Goal: Information Seeking & Learning: Learn about a topic

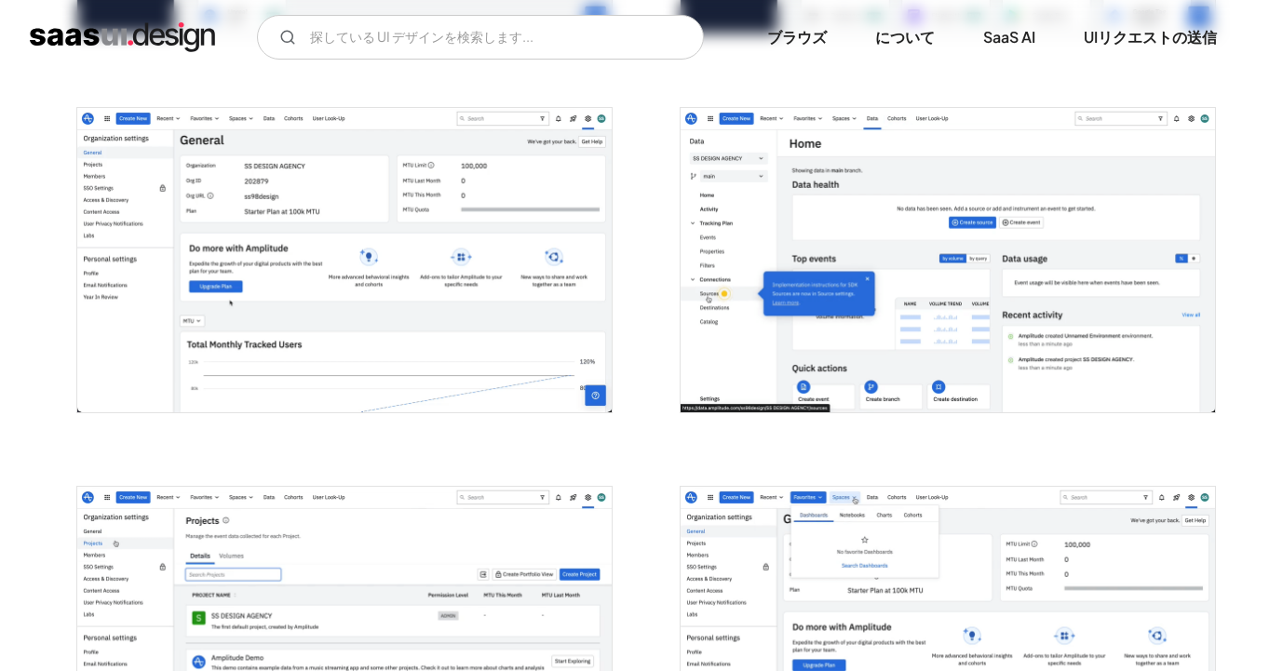
scroll to position [2056, 0]
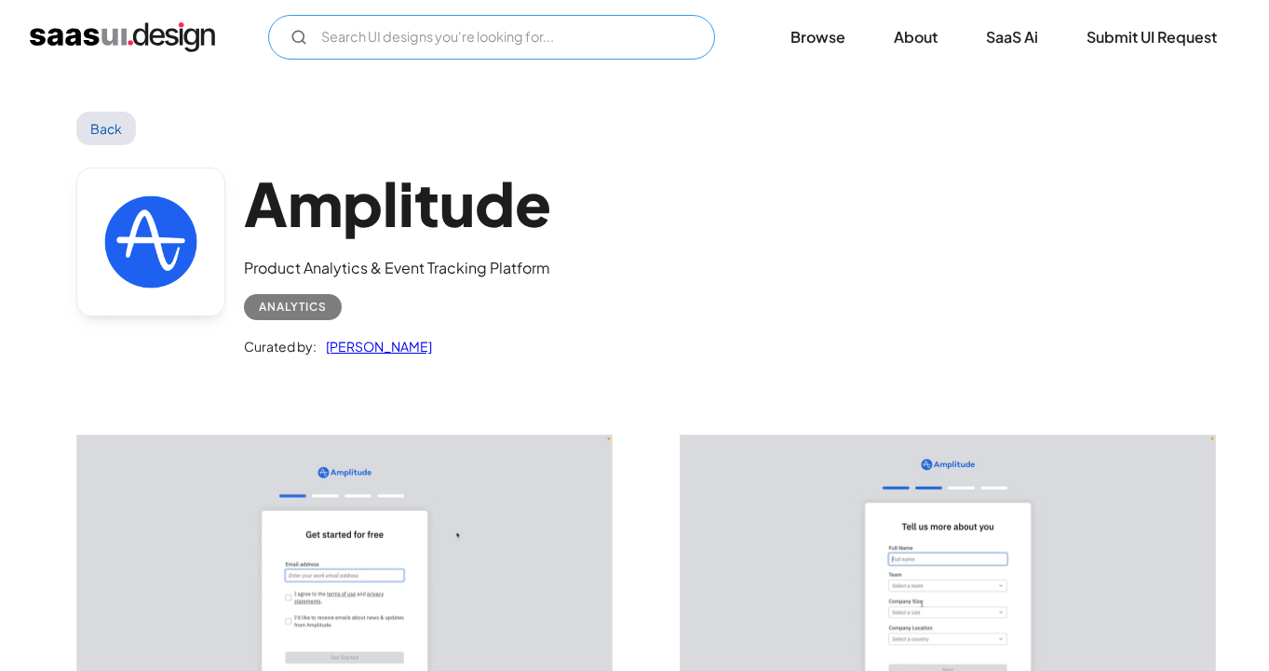
click at [599, 50] on input "Email Form" at bounding box center [491, 37] width 447 height 45
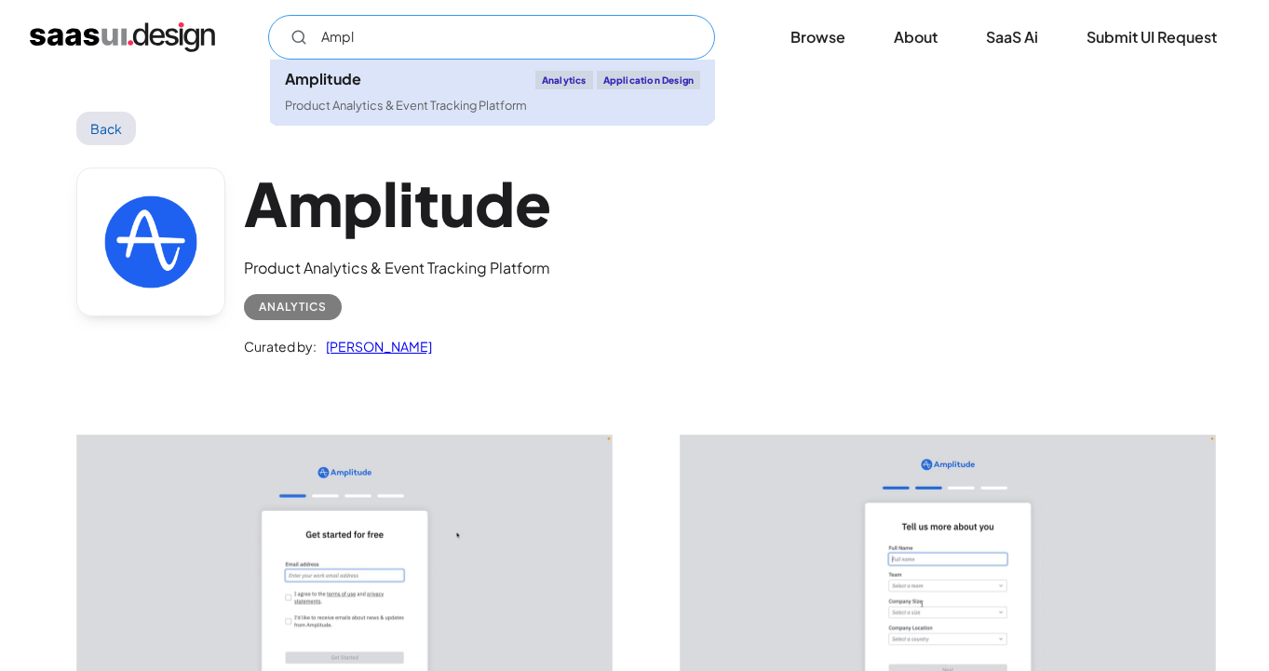
click at [389, 110] on div "Product Analytics & Event Tracking Platform" at bounding box center [406, 106] width 242 height 18
type input "Ampl"
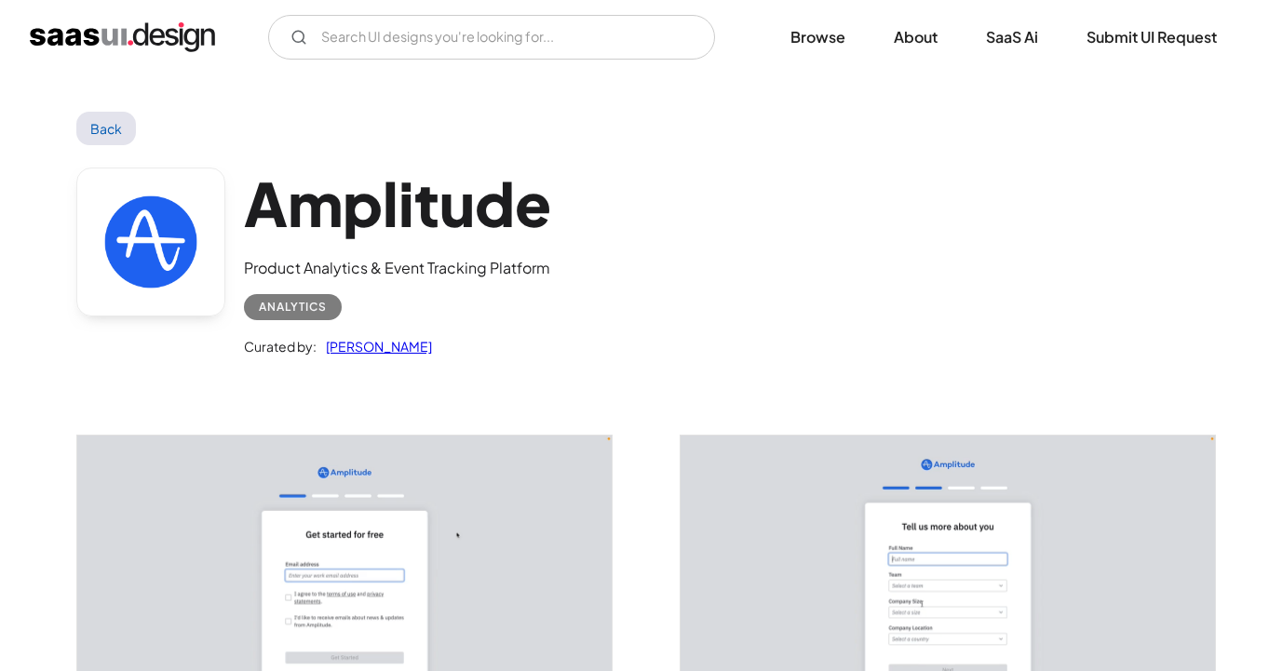
click at [653, 128] on div "Back" at bounding box center [634, 129] width 1117 height 34
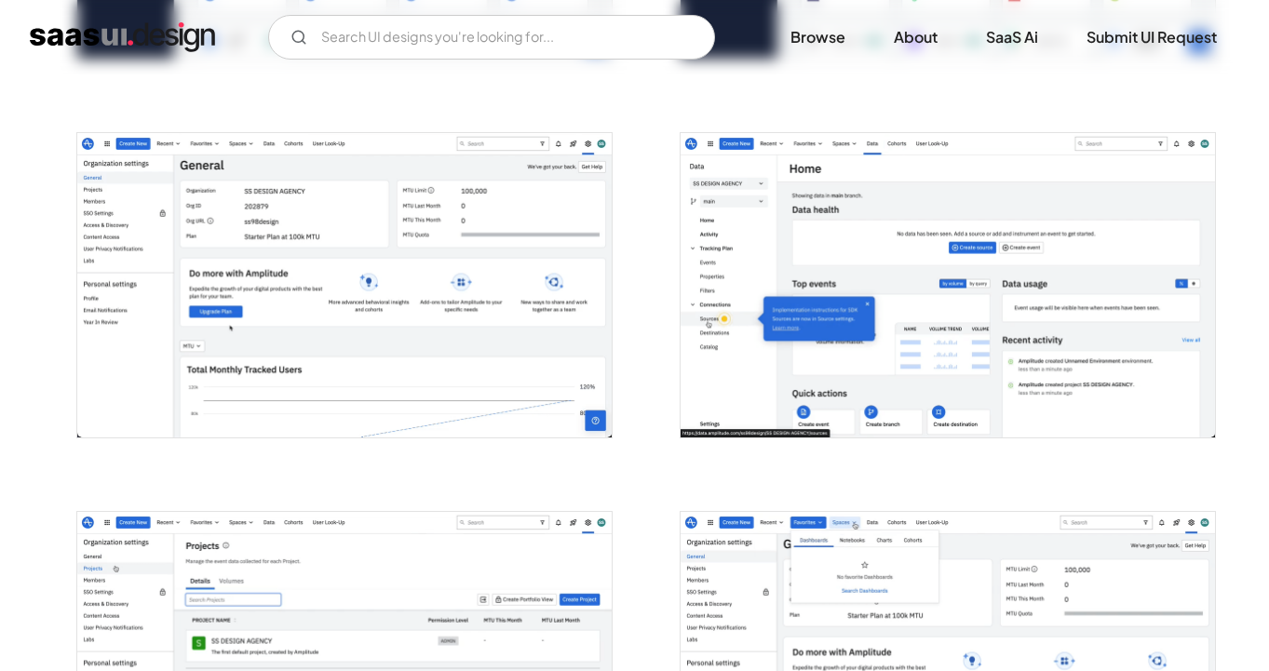
scroll to position [1811, 0]
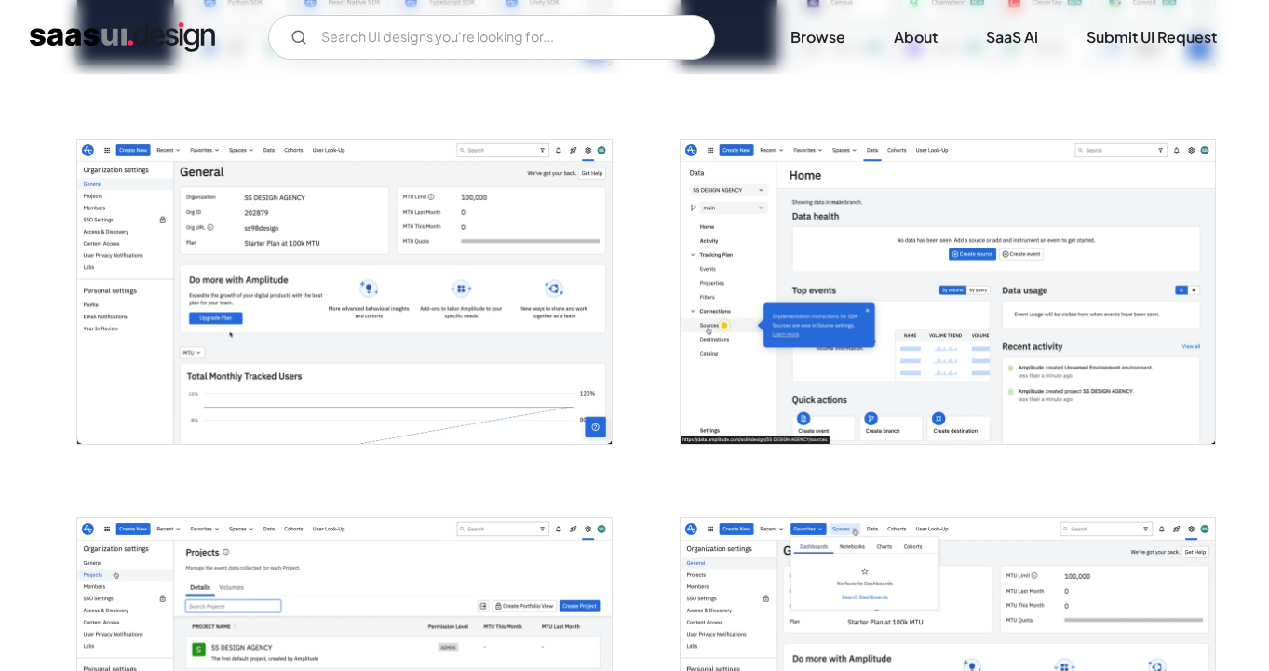
click at [491, 265] on img "open lightbox" at bounding box center [344, 292] width 534 height 304
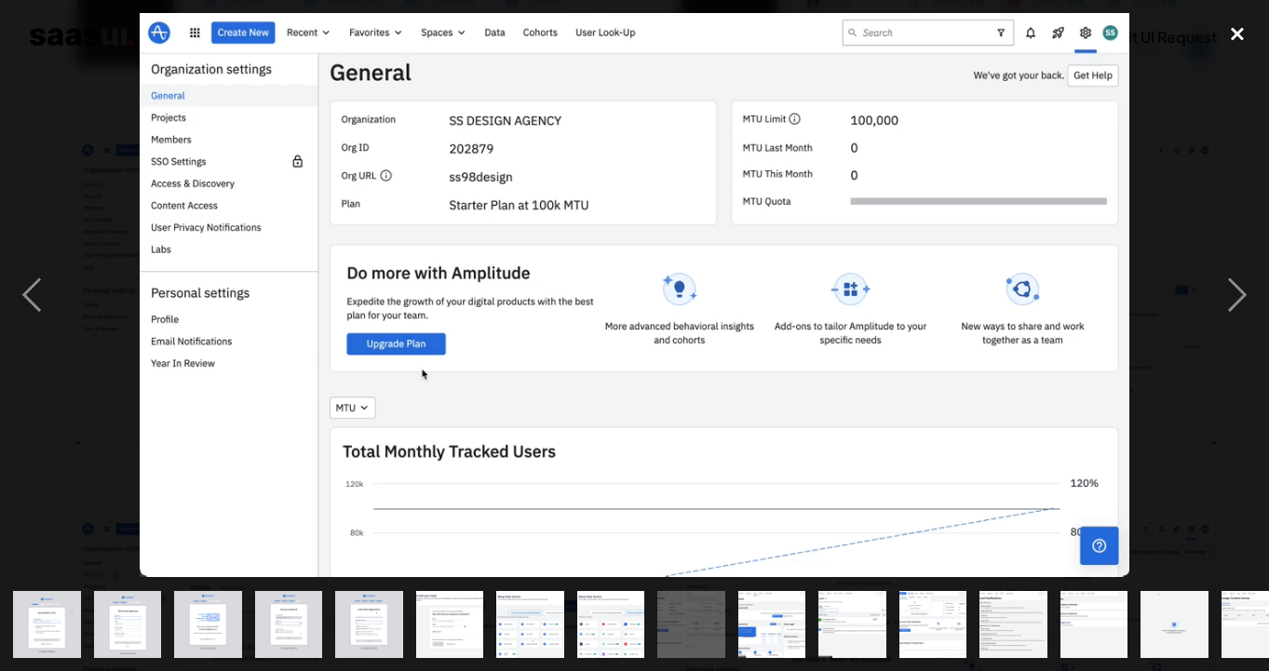
click at [1235, 32] on div "close lightbox" at bounding box center [1236, 33] width 63 height 41
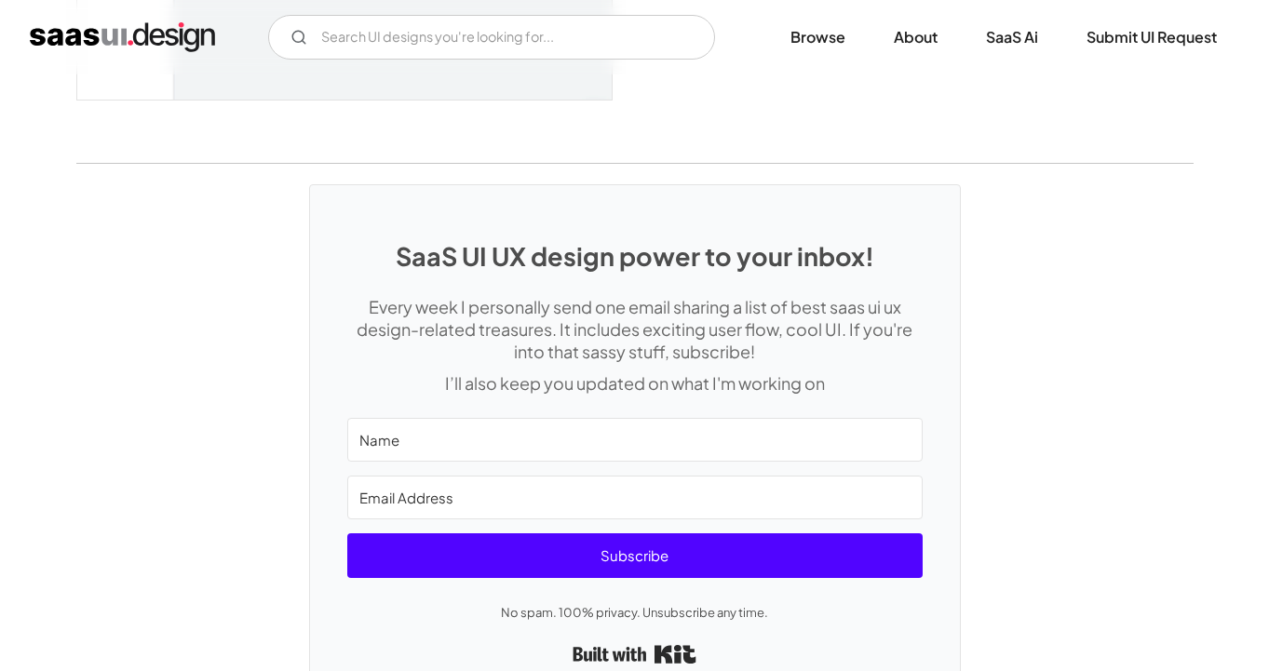
scroll to position [4857, 0]
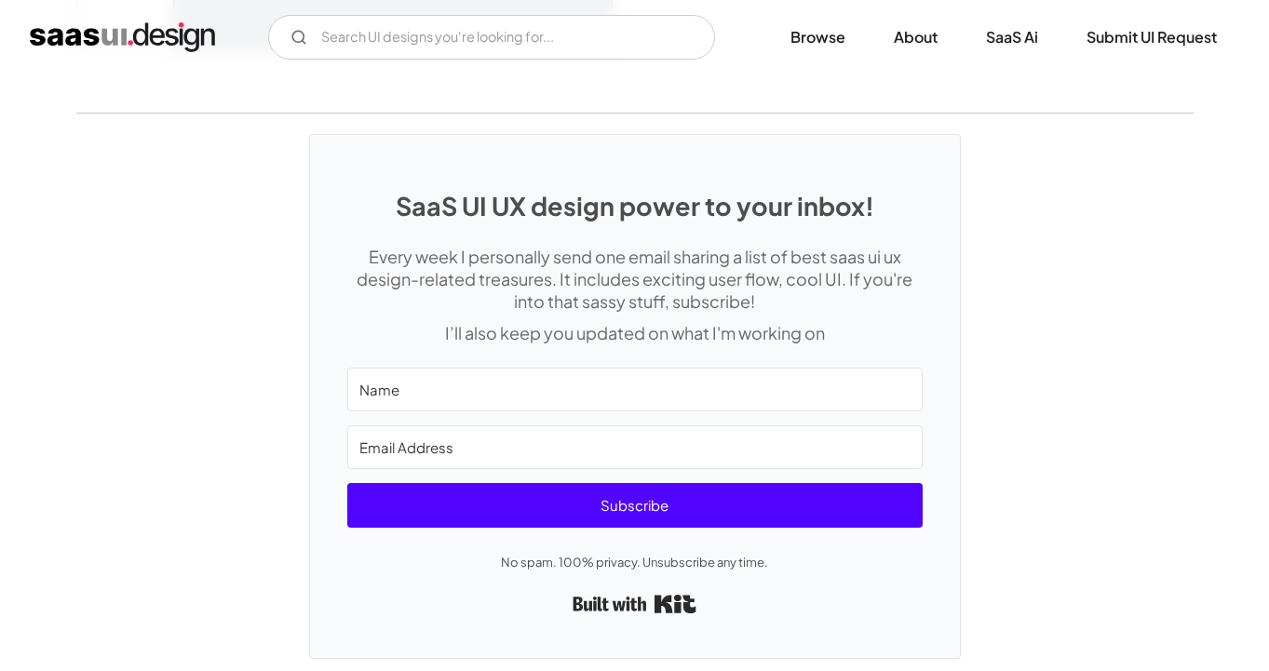
click at [994, 252] on div "SaaS UI UX design power to your inbox! Every week I personally send one email s…" at bounding box center [634, 386] width 1269 height 545
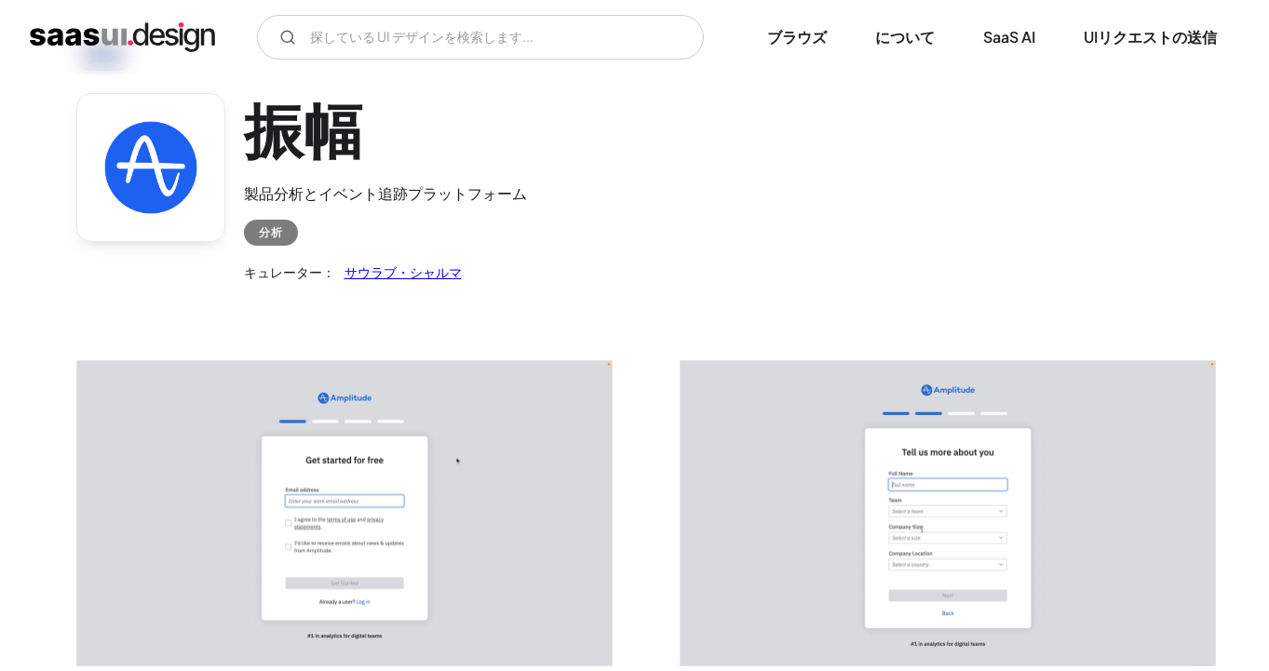
scroll to position [0, 0]
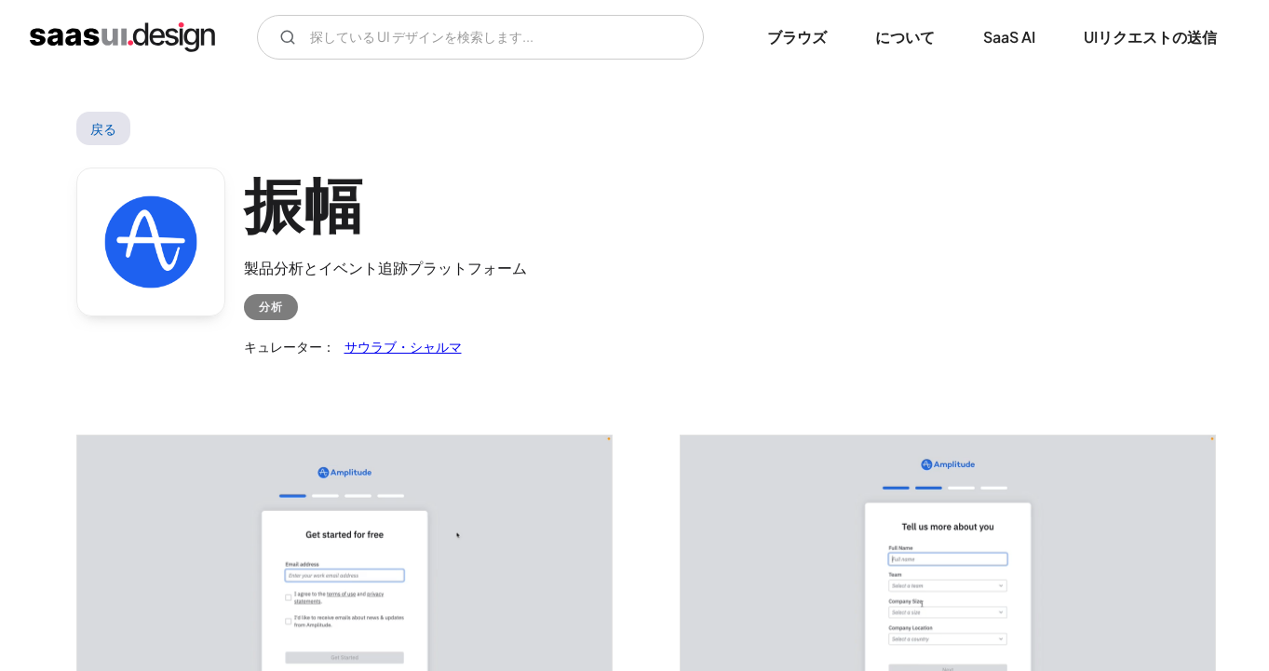
click at [866, 211] on div "振幅 製品分析とイベント追跡プラットフォーム 分析 キュレーター： サウラブ・シャルマ" at bounding box center [634, 266] width 1117 height 243
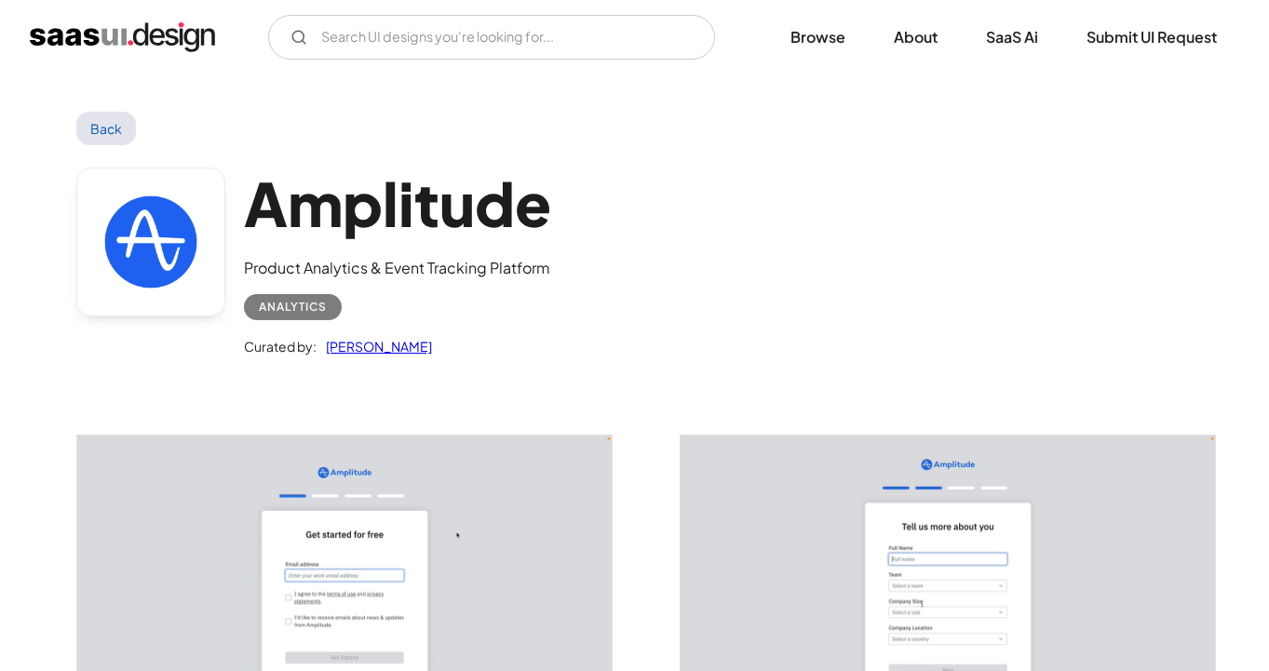
click at [868, 177] on div "Amplitude Product Analytics & Event Tracking Platform Analytics Curated by: [PE…" at bounding box center [634, 266] width 1117 height 243
click at [909, 49] on link "About" at bounding box center [915, 37] width 88 height 41
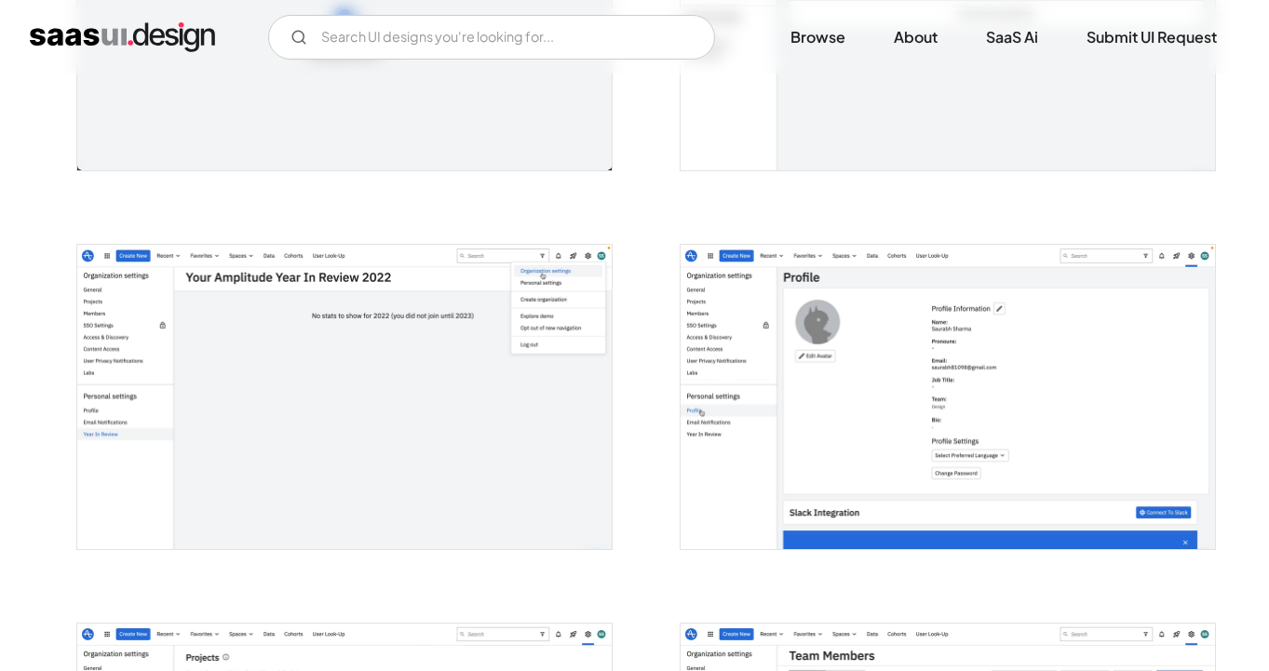
scroll to position [3632, 0]
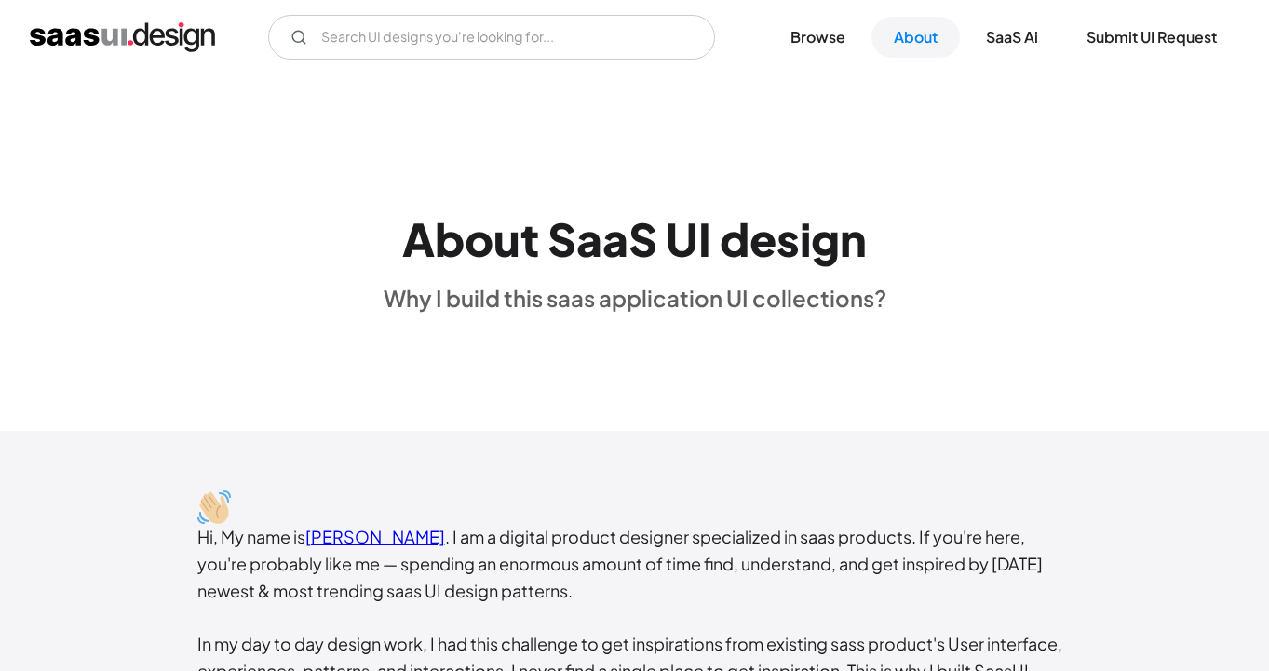
click at [317, 173] on div "About SaaS UI design Why I build this saas application UI collections?" at bounding box center [634, 252] width 1269 height 357
